Goal: Information Seeking & Learning: Learn about a topic

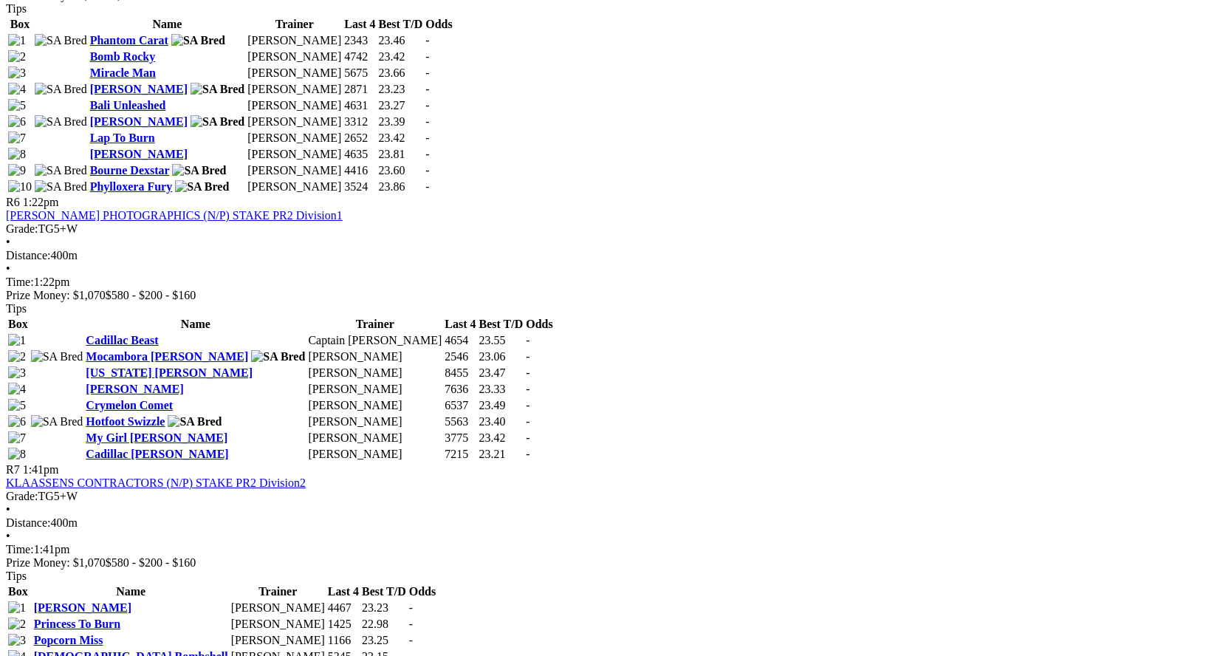
scroll to position [1625, 0]
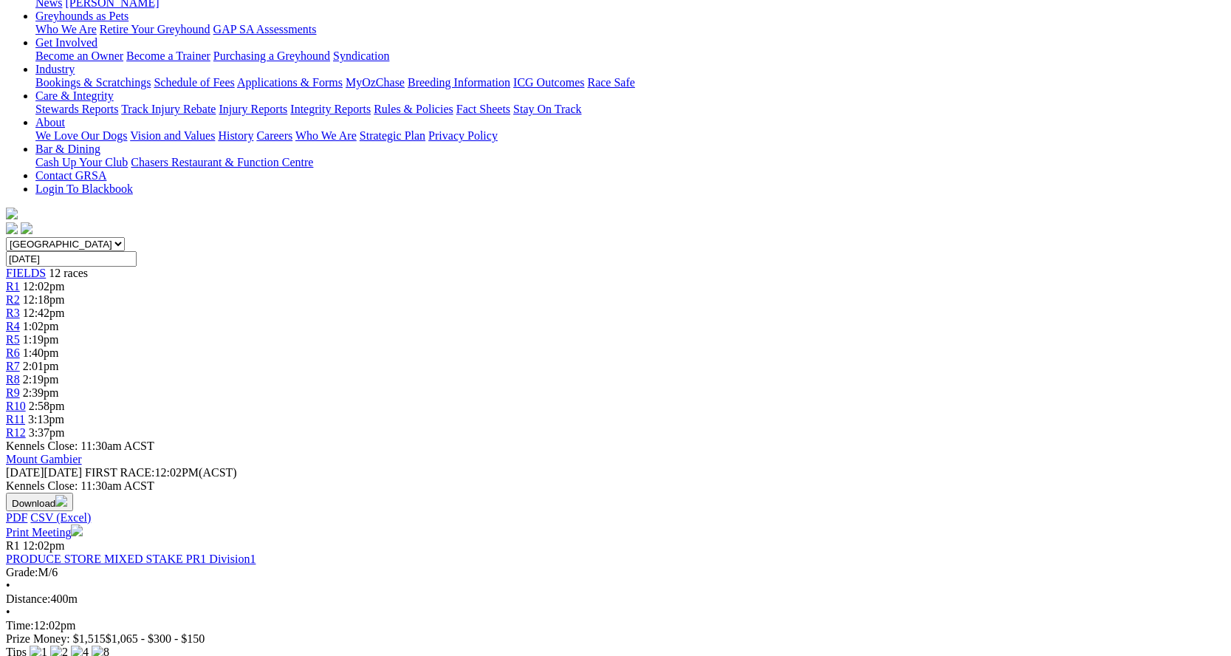
scroll to position [295, 0]
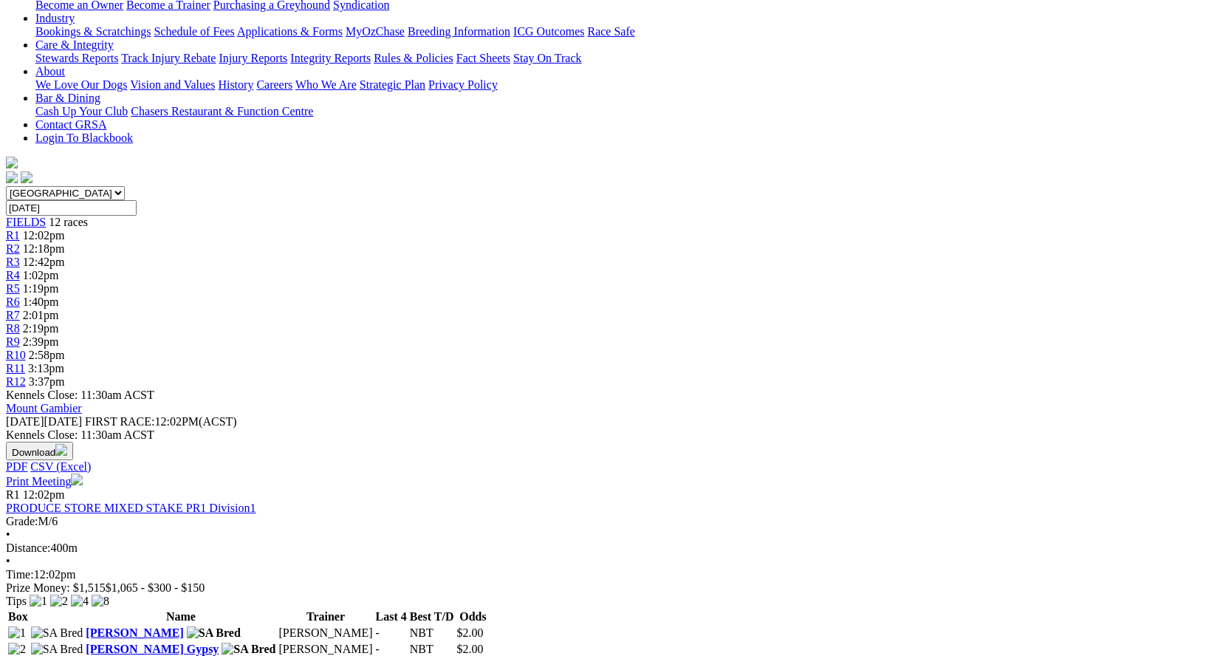
click at [183, 626] on link "[PERSON_NAME]" at bounding box center [134, 632] width 97 height 13
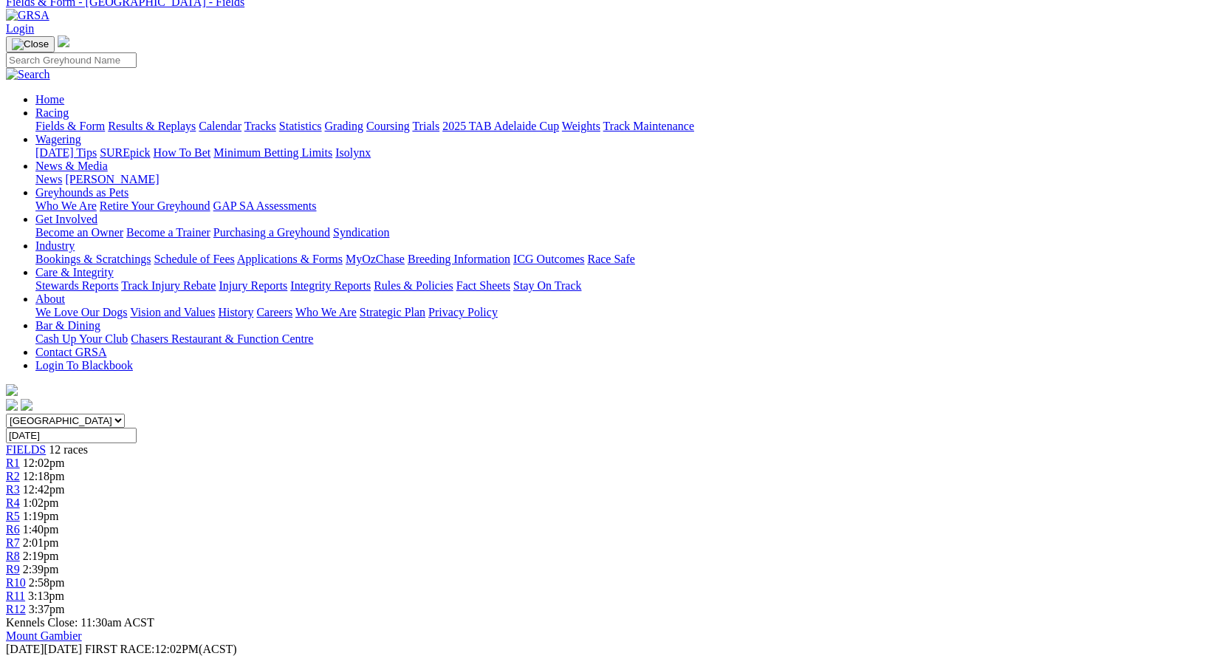
scroll to position [222, 0]
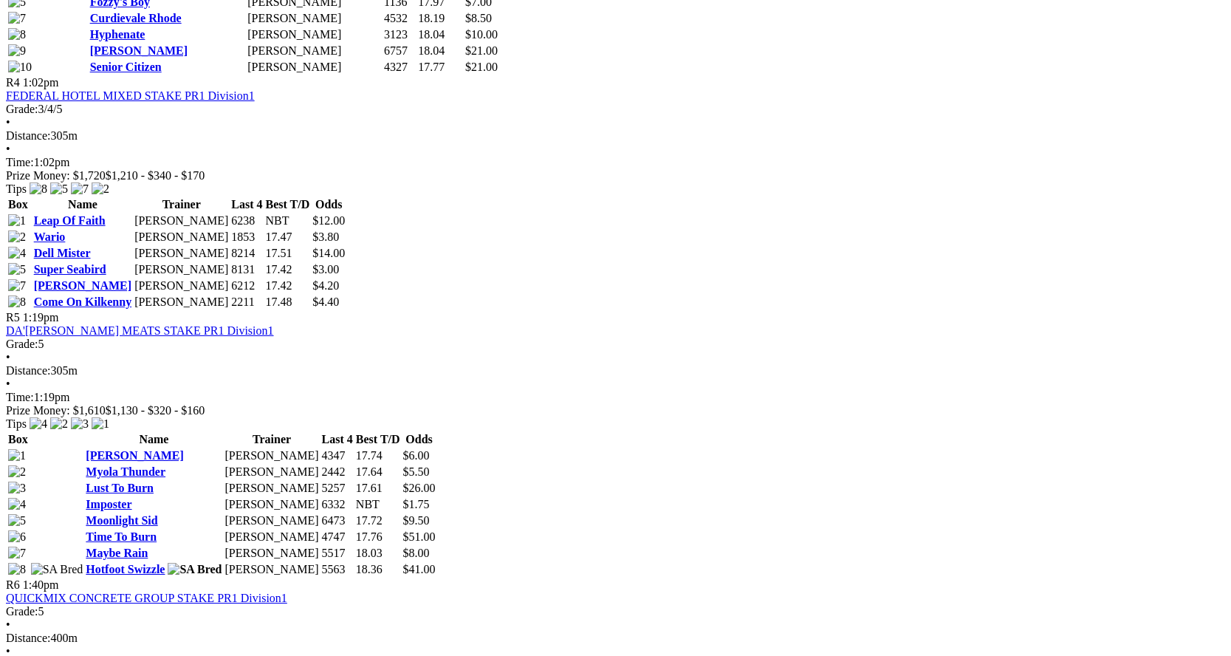
scroll to position [1108, 0]
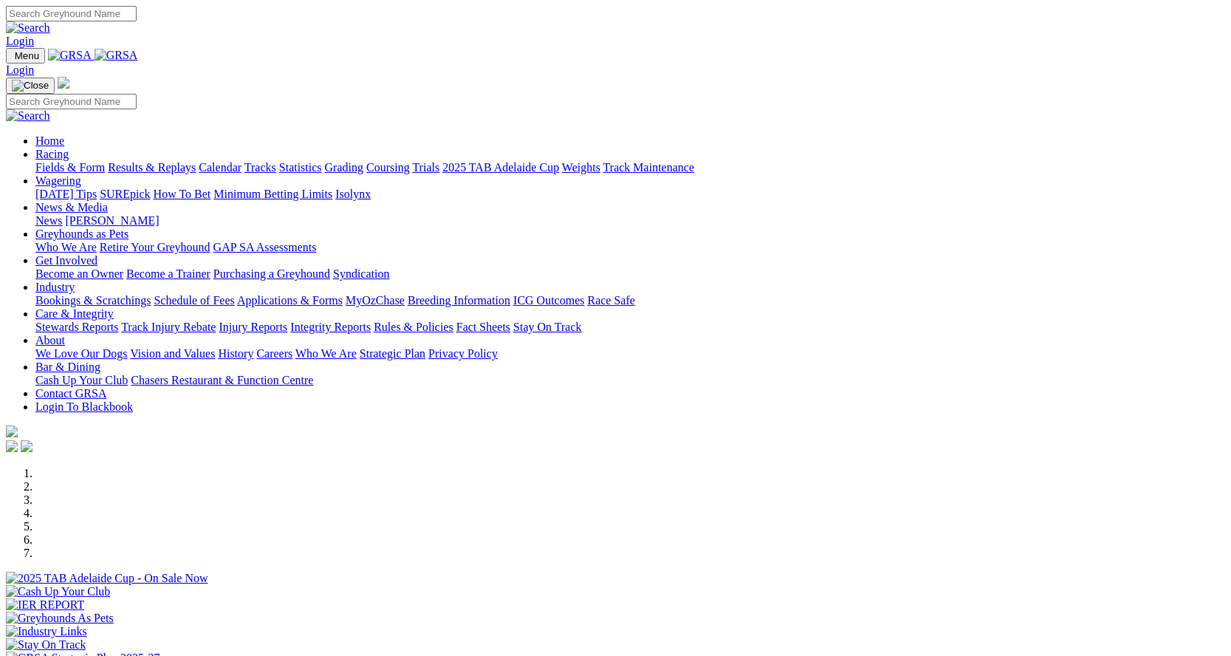
scroll to position [443, 0]
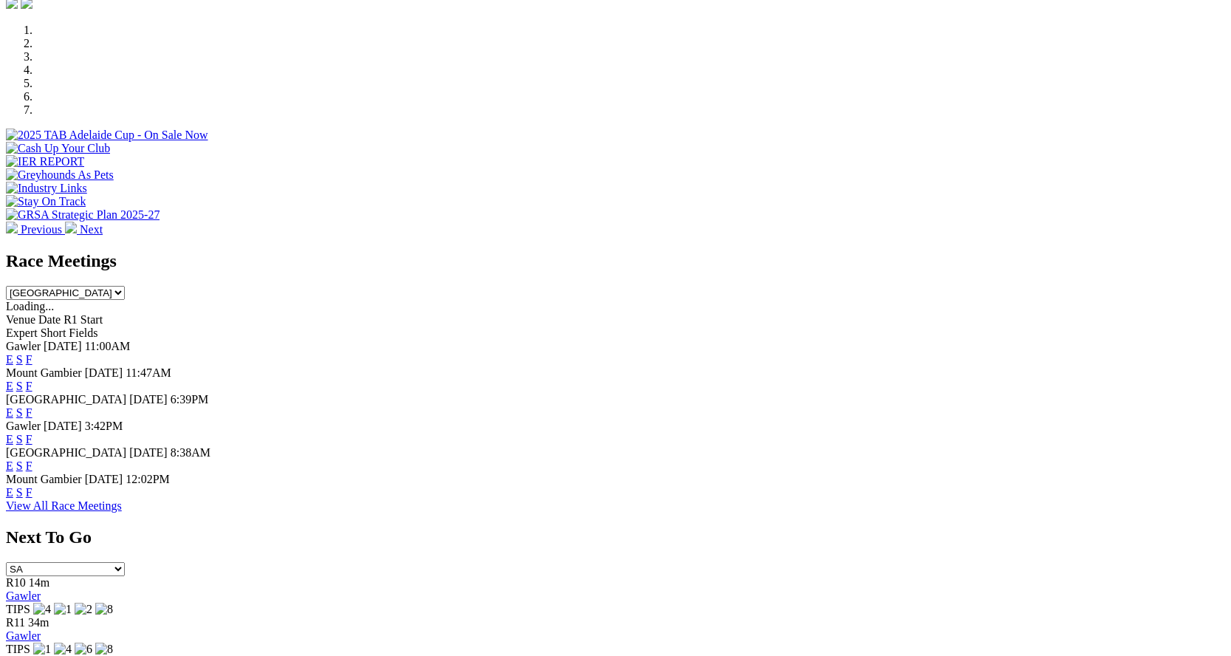
click at [32, 459] on link "F" at bounding box center [29, 465] width 7 height 13
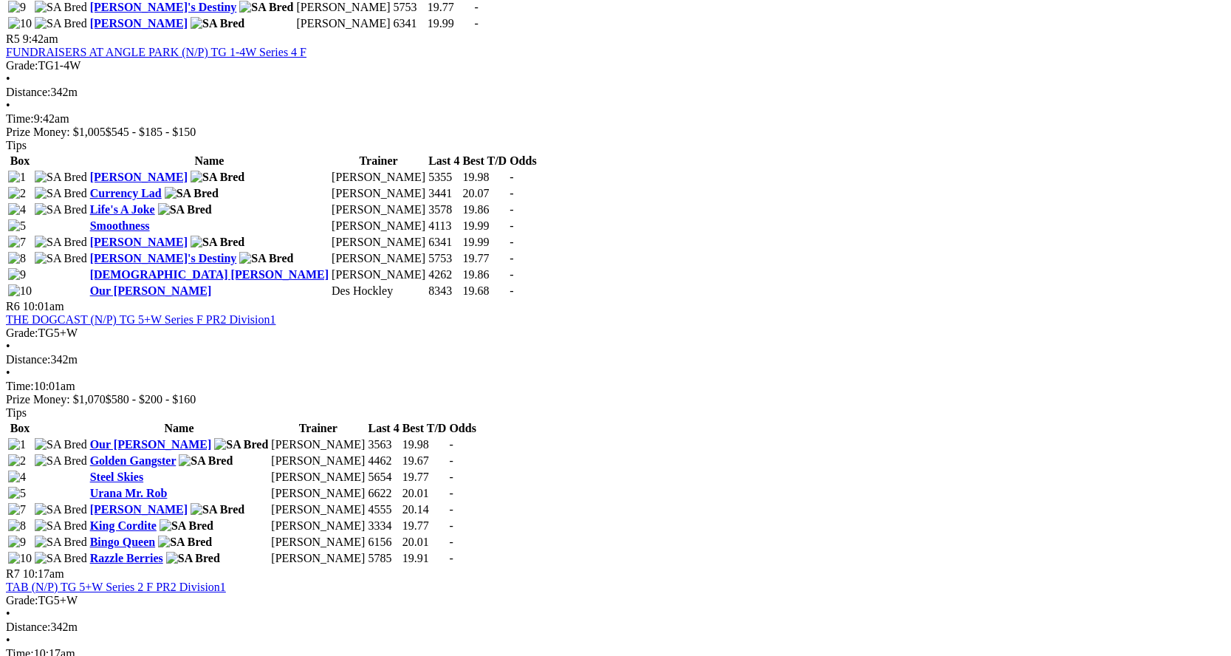
scroll to position [1330, 0]
